Goal: Information Seeking & Learning: Learn about a topic

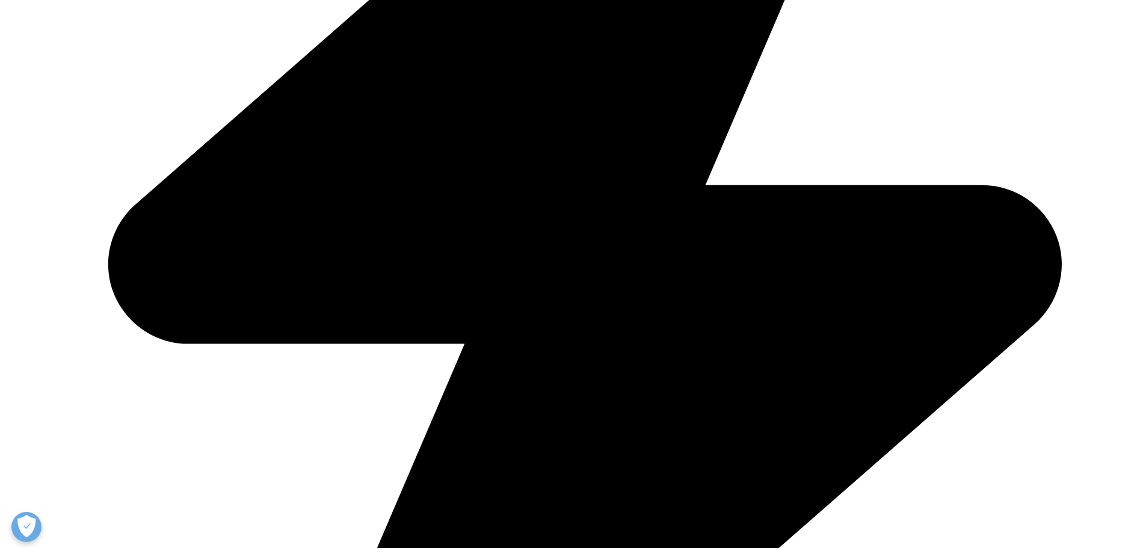
scroll to position [1023, 0]
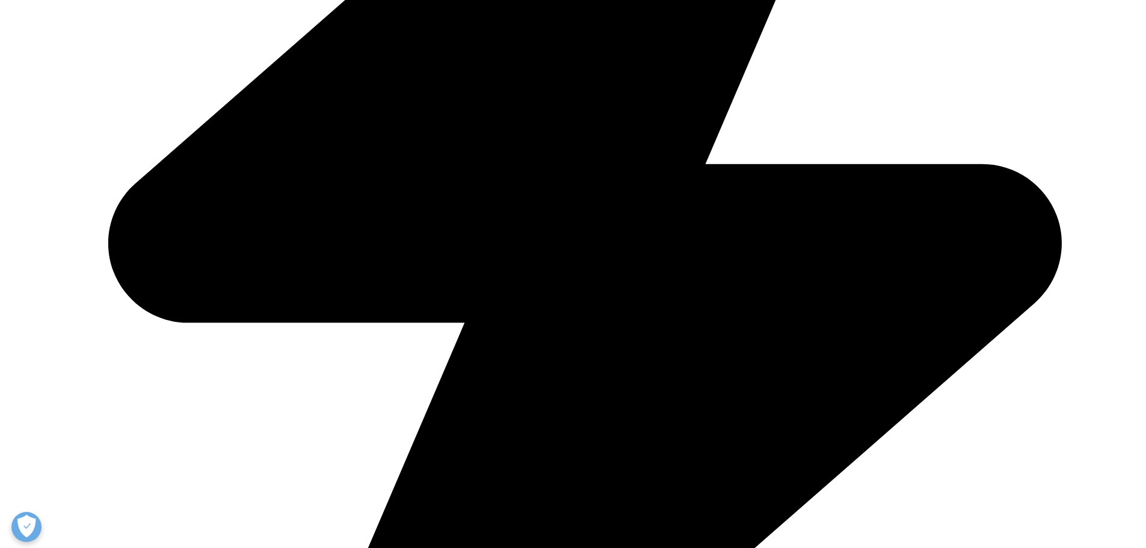
drag, startPoint x: 637, startPoint y: 194, endPoint x: 815, endPoint y: 202, distance: 178.8
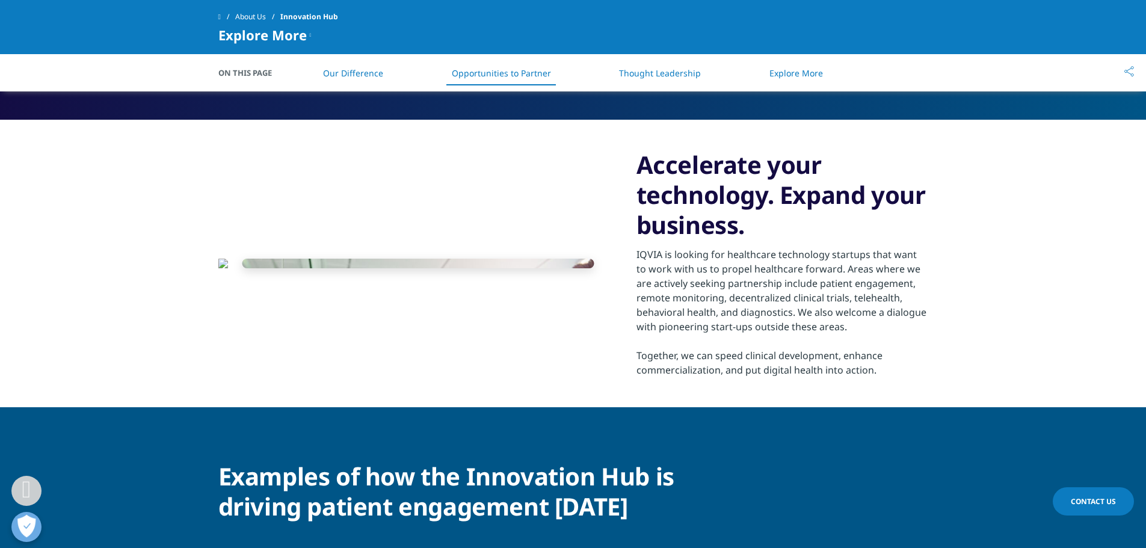
click at [726, 232] on h3 "Accelerate your technology. Expand your business." at bounding box center [783, 195] width 292 height 90
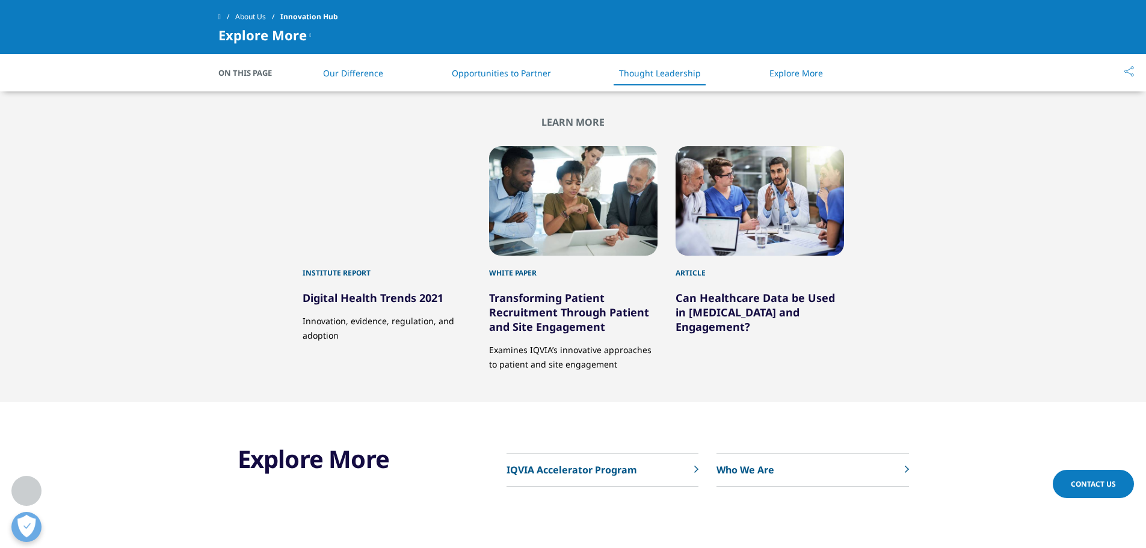
scroll to position [1805, 0]
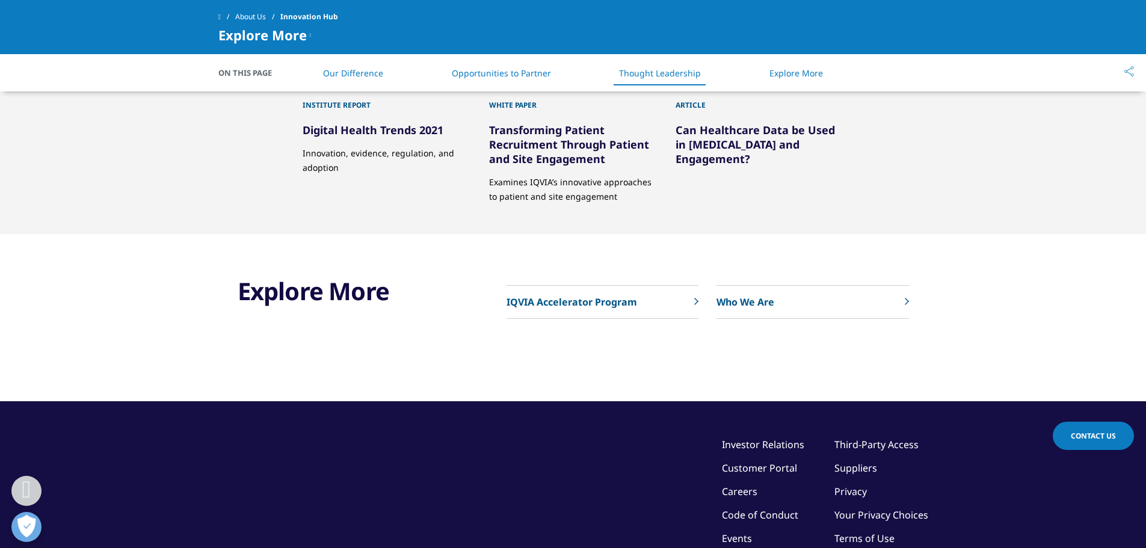
click at [254, 36] on span "Explore More" at bounding box center [262, 35] width 88 height 14
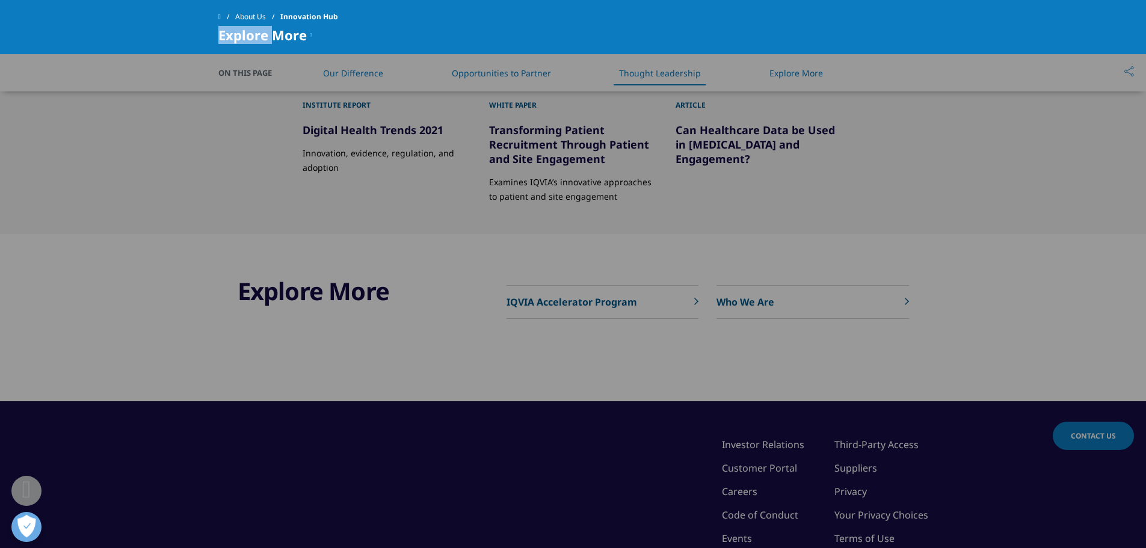
click at [254, 36] on span "Explore More" at bounding box center [262, 35] width 88 height 14
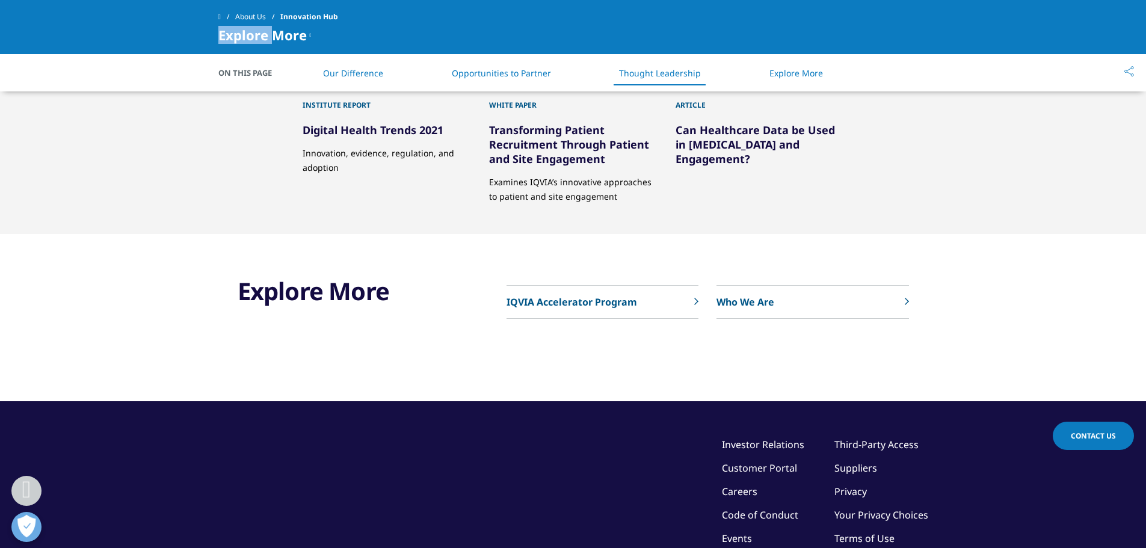
click at [256, 16] on link "About Us" at bounding box center [257, 17] width 45 height 22
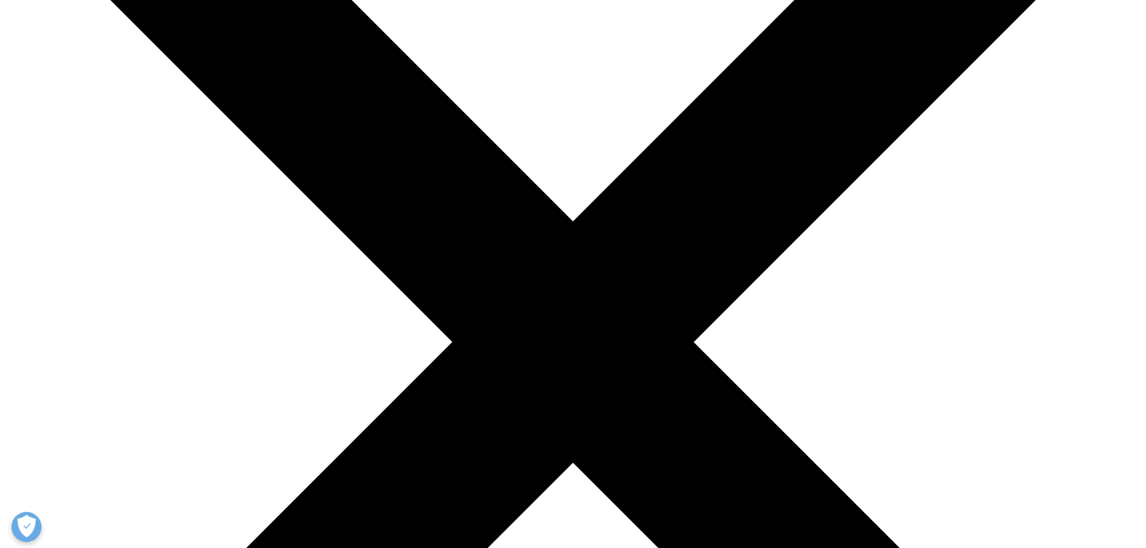
scroll to position [421, 0]
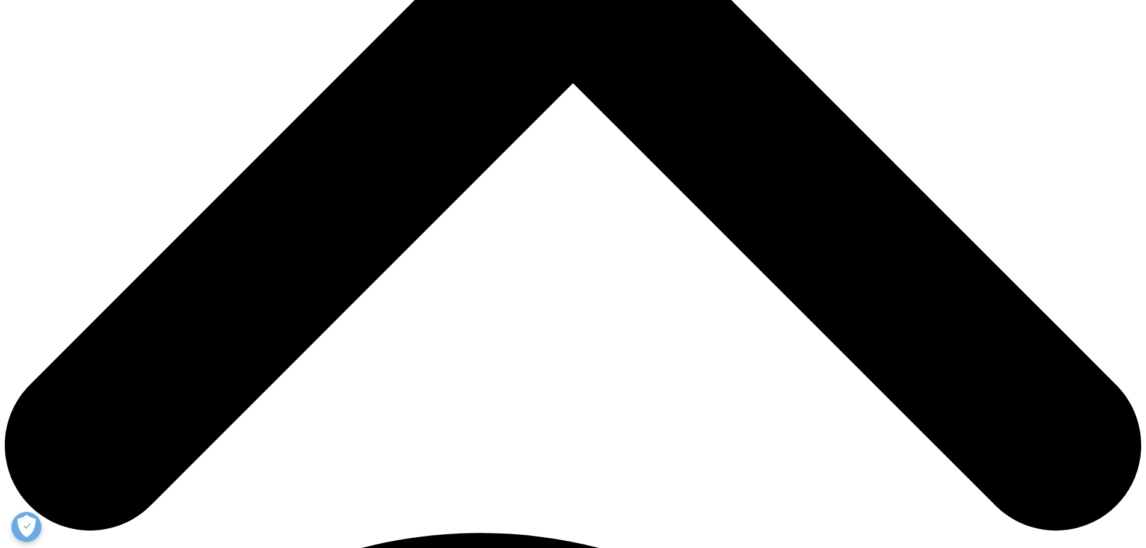
scroll to position [611, 0]
